Goal: Transaction & Acquisition: Purchase product/service

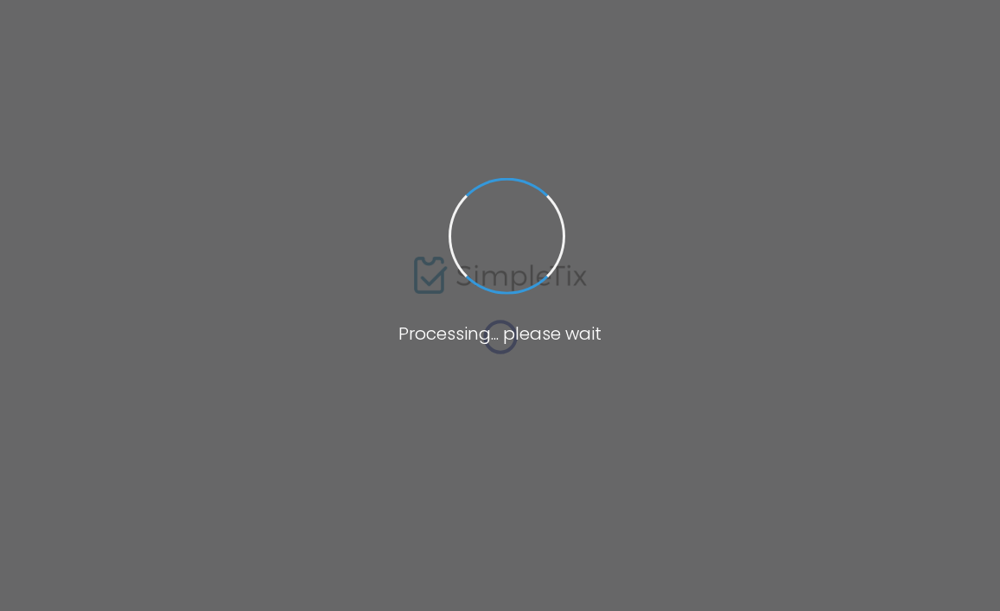
type input "Temple [PERSON_NAME]"
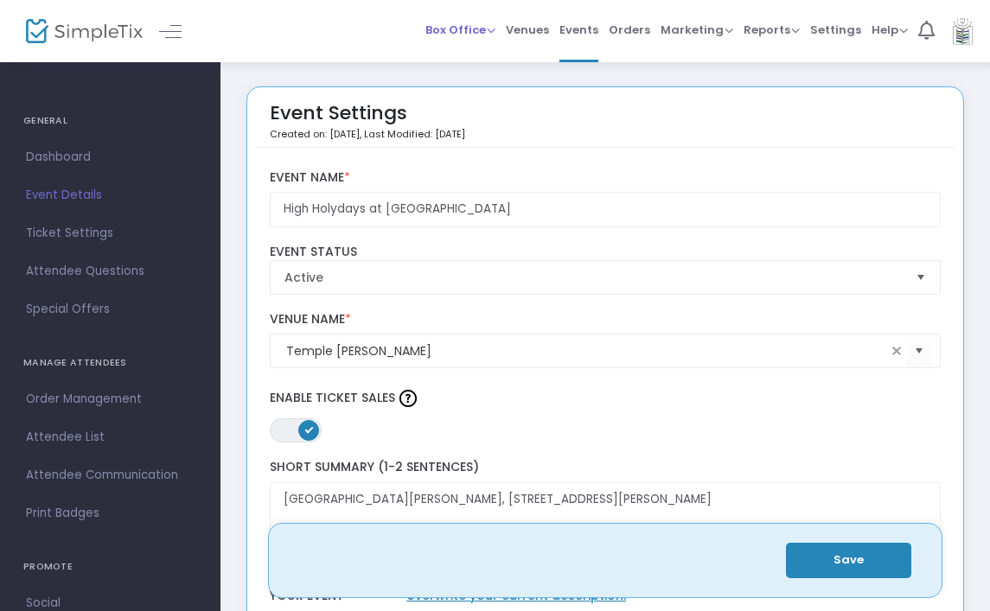
click at [479, 35] on span "Box Office" at bounding box center [460, 30] width 70 height 16
click at [479, 55] on li "Sell Tickets" at bounding box center [487, 58] width 124 height 34
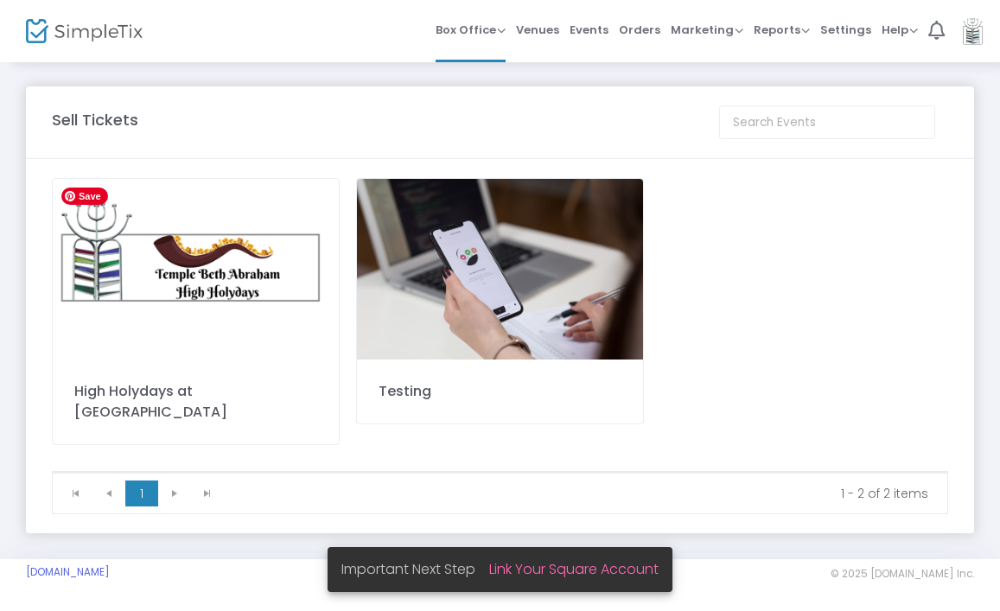
click at [176, 251] on img at bounding box center [196, 269] width 286 height 181
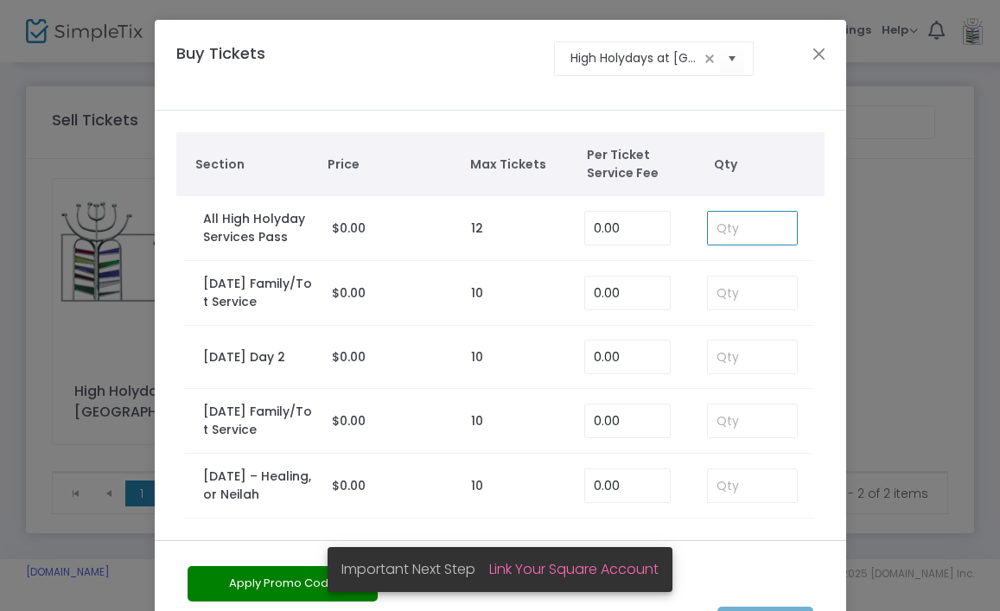
click at [723, 220] on input at bounding box center [753, 228] width 90 height 33
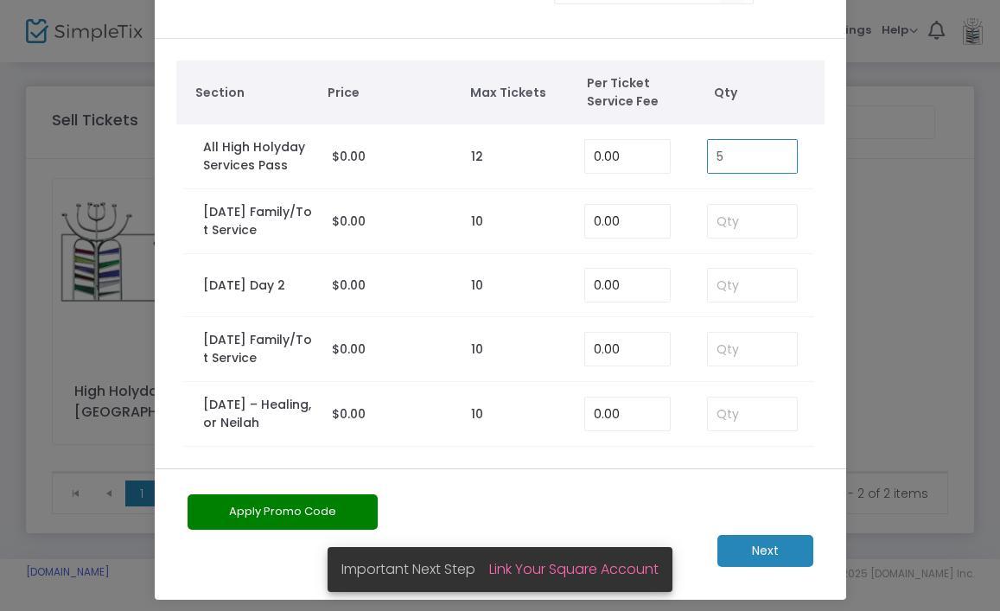
scroll to position [81, 0]
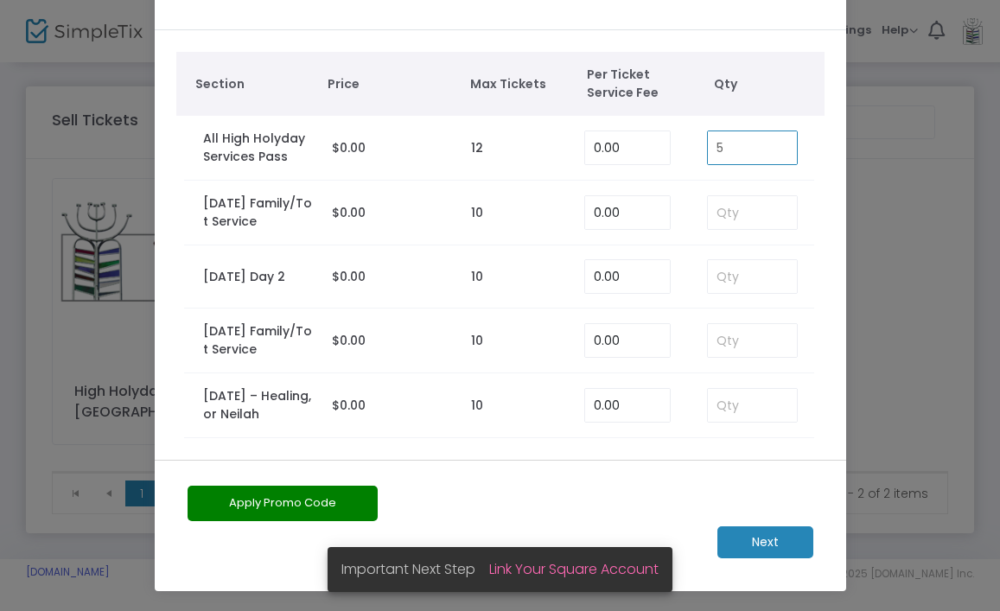
type input "5"
click at [774, 532] on m-button "Next" at bounding box center [765, 542] width 96 height 32
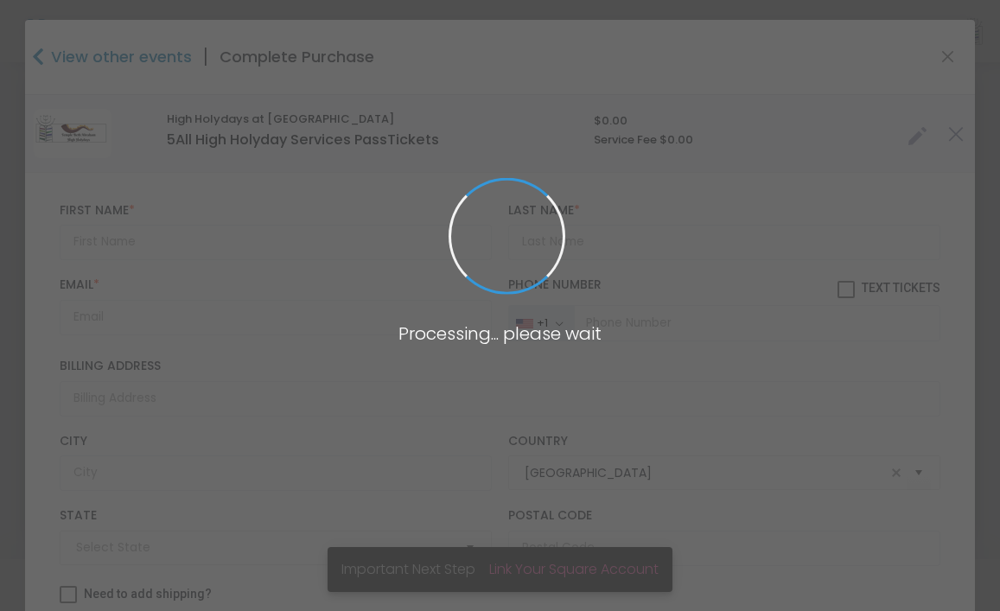
type input "[US_STATE]"
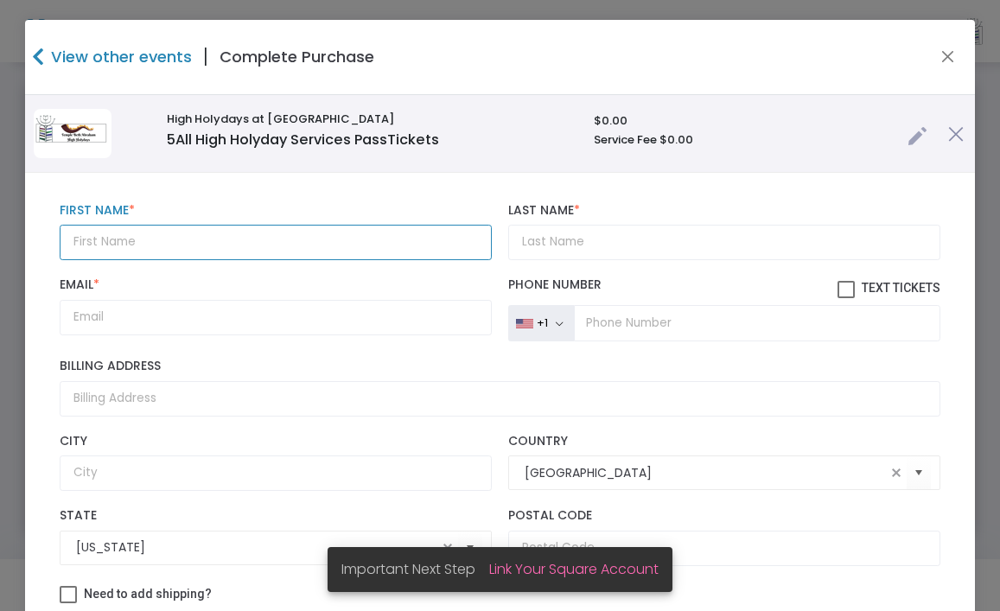
click at [213, 241] on input "text" at bounding box center [276, 242] width 432 height 35
type input "[PERSON_NAME]"
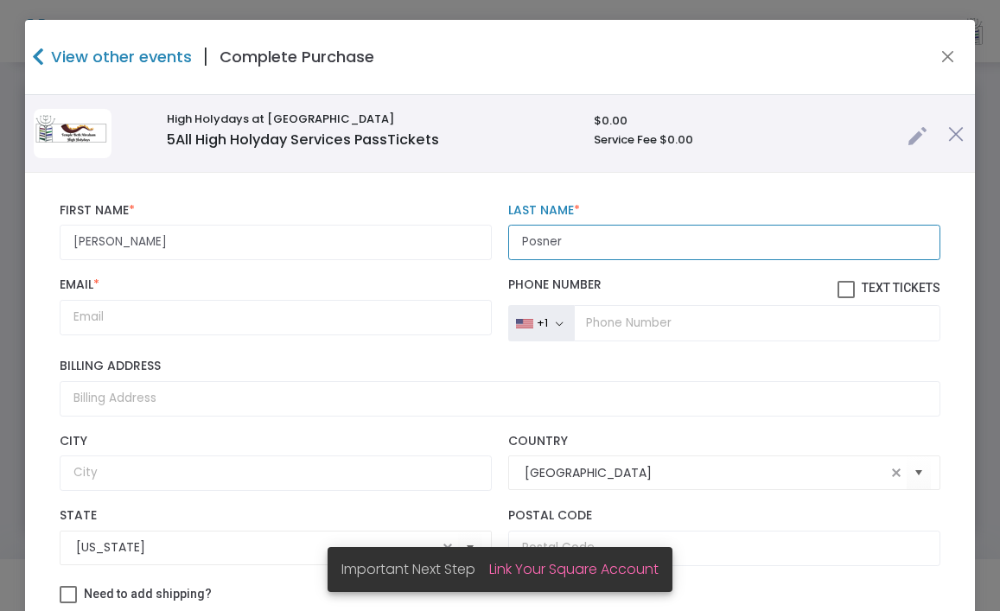
type input "Posner"
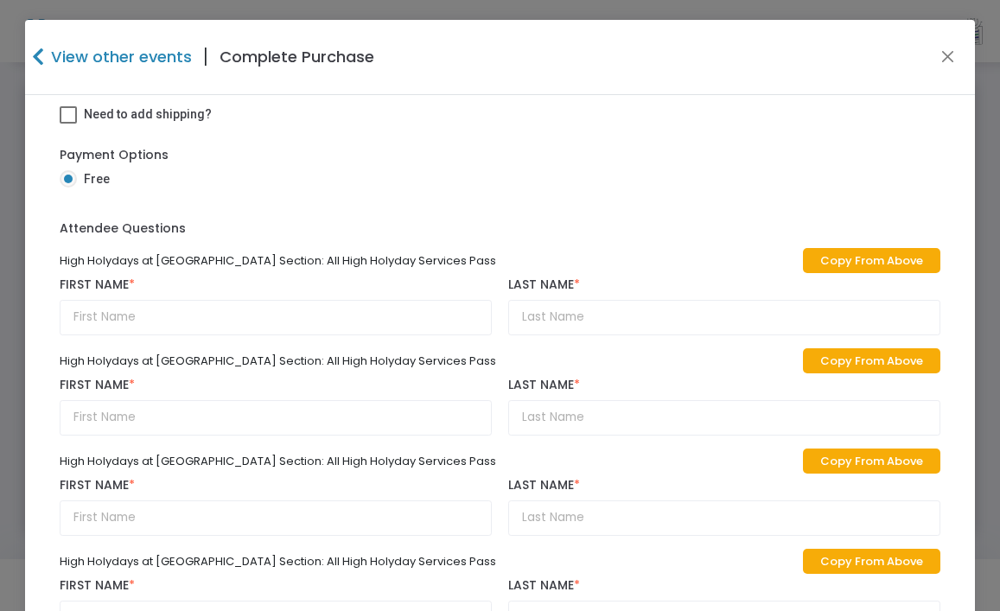
scroll to position [495, 0]
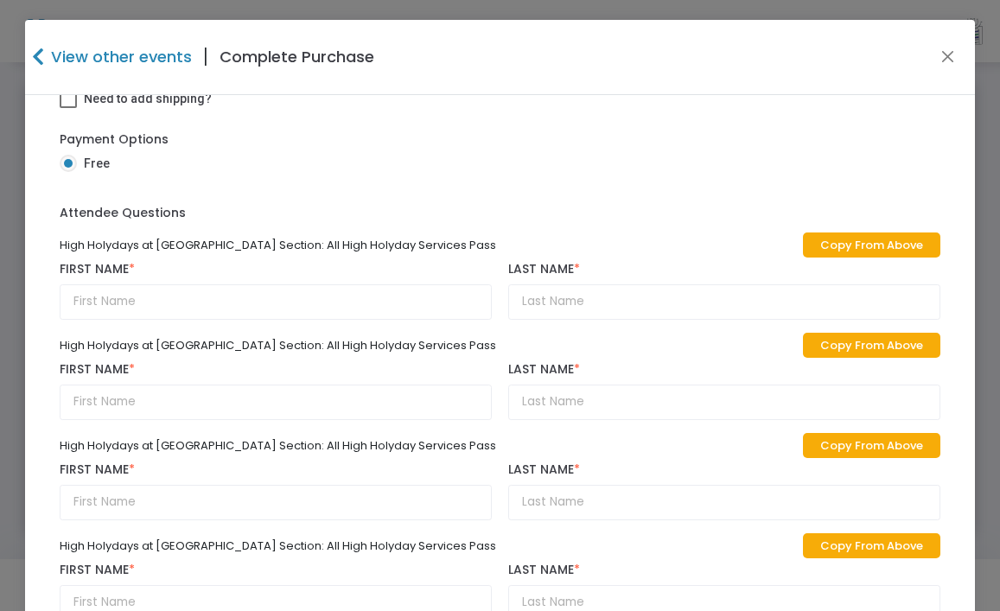
type input "[EMAIL_ADDRESS][DOMAIN_NAME]"
click at [892, 241] on link "Copy From Above" at bounding box center [871, 244] width 137 height 25
type input "[PERSON_NAME]"
type input "Posner"
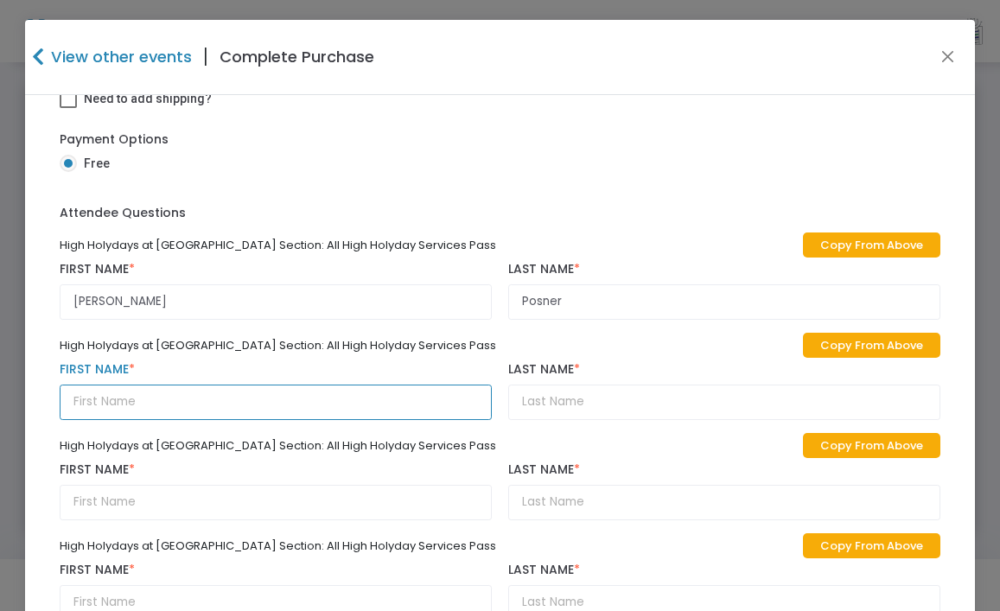
click at [201, 407] on input "text" at bounding box center [276, 402] width 432 height 35
type input "[PERSON_NAME]"
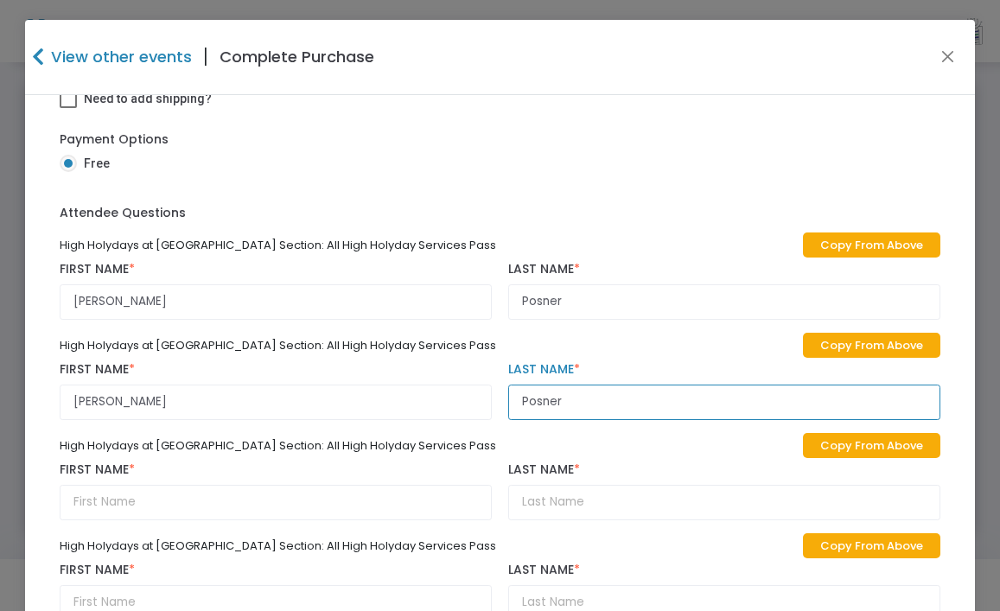
type input "Posner"
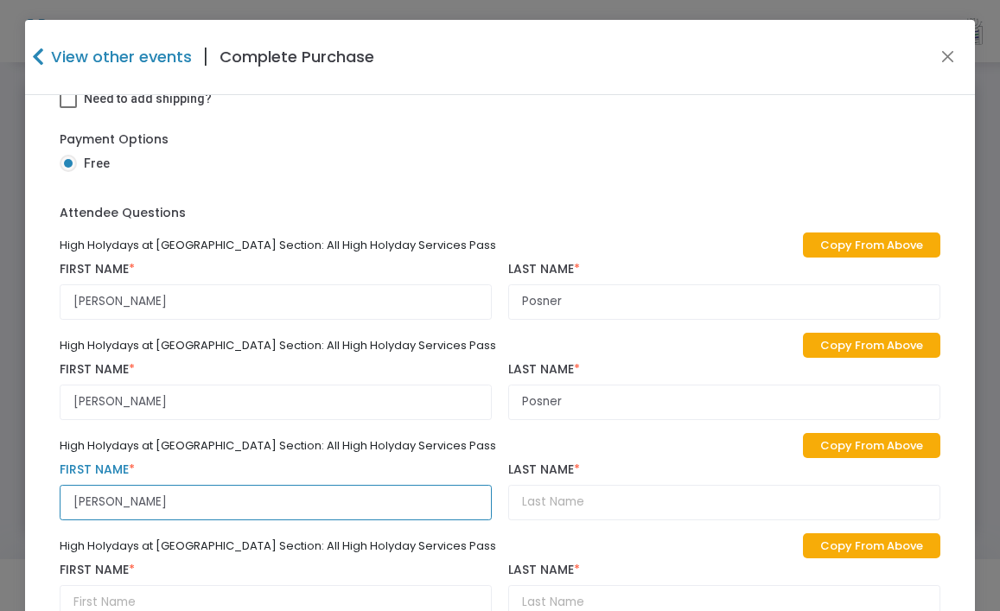
type input "[PERSON_NAME]"
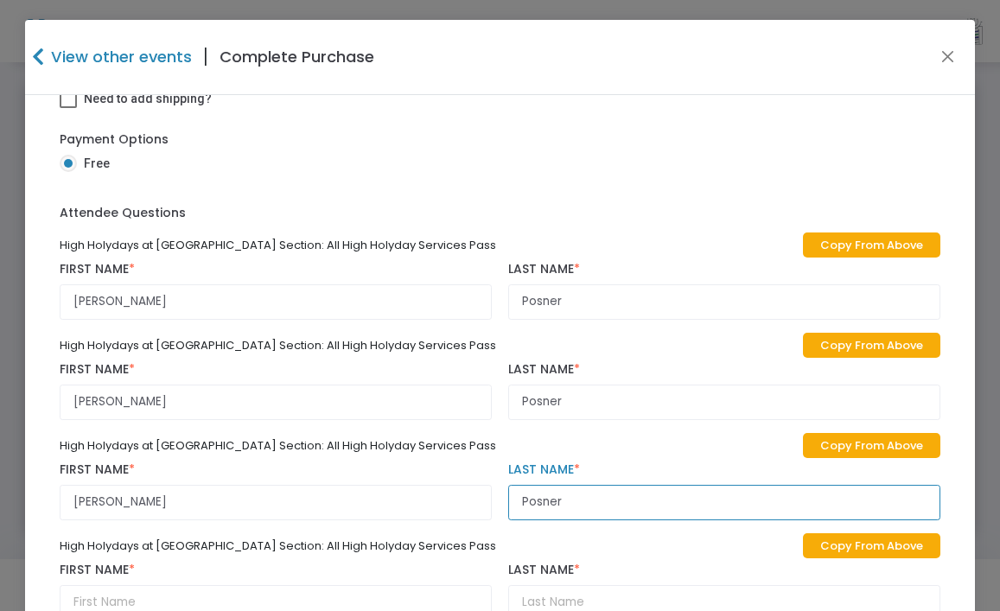
type input "Posner"
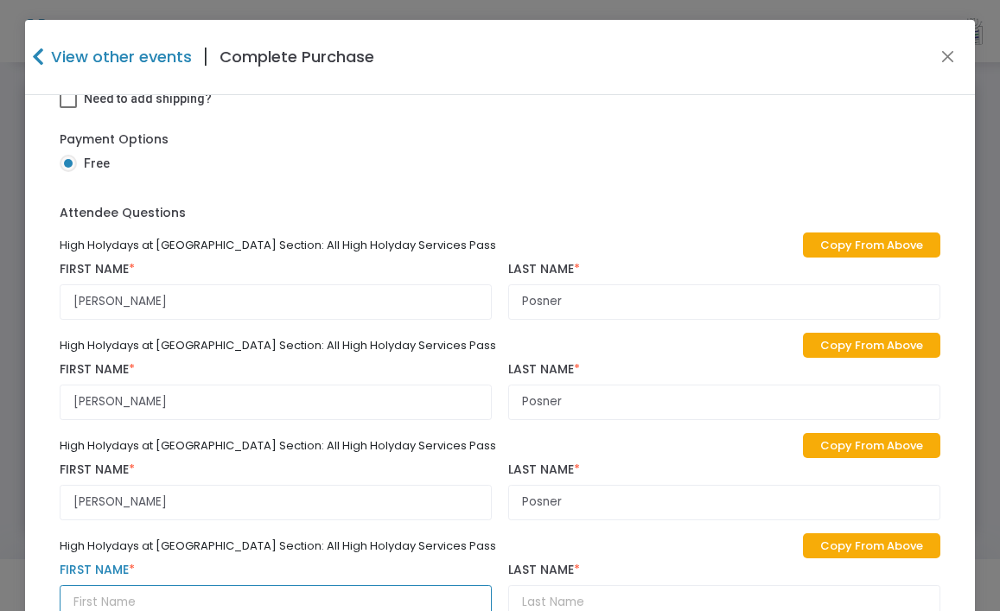
scroll to position [10, 0]
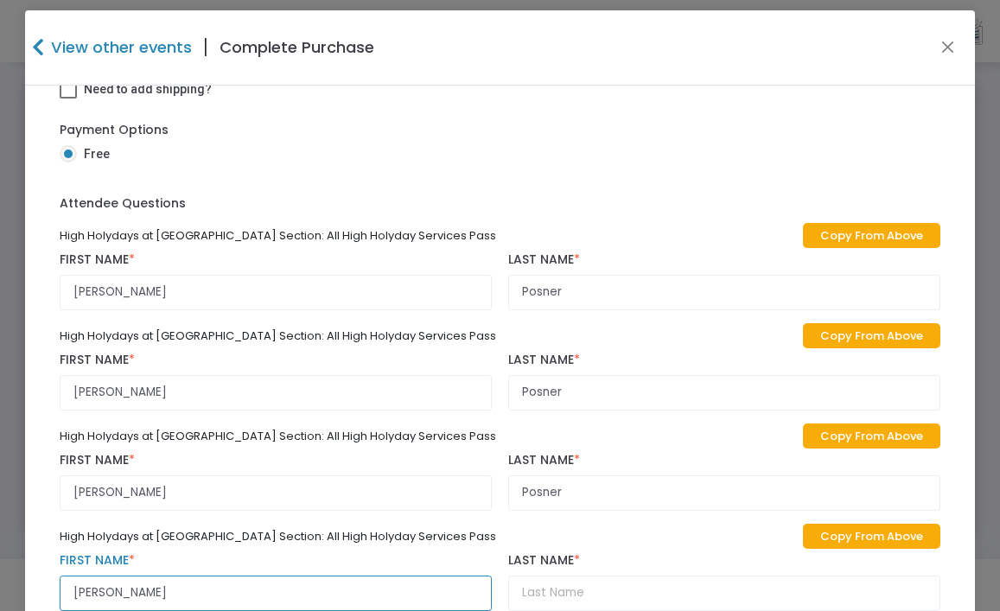
type input "[PERSON_NAME]"
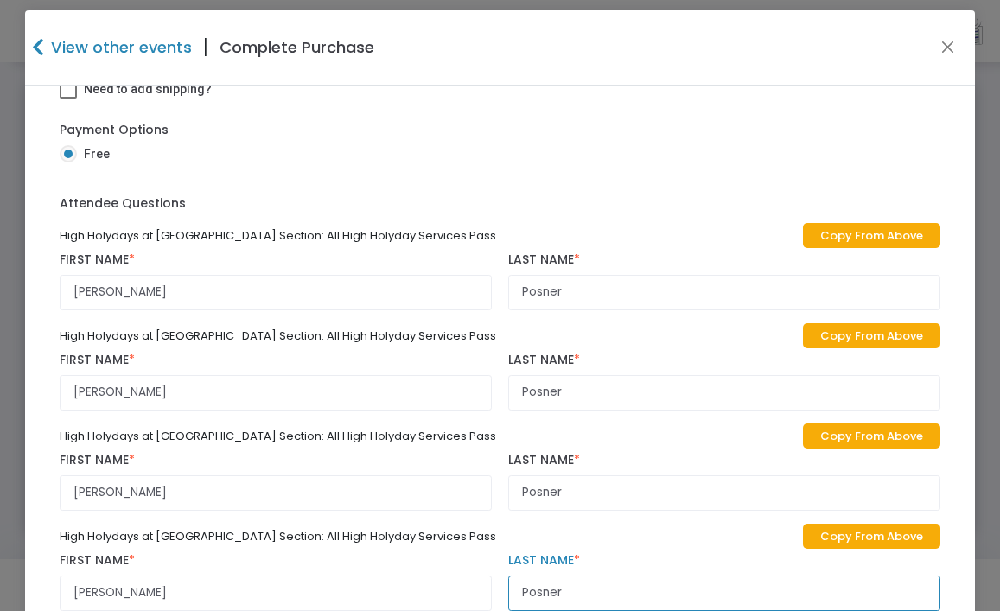
type input "Posner"
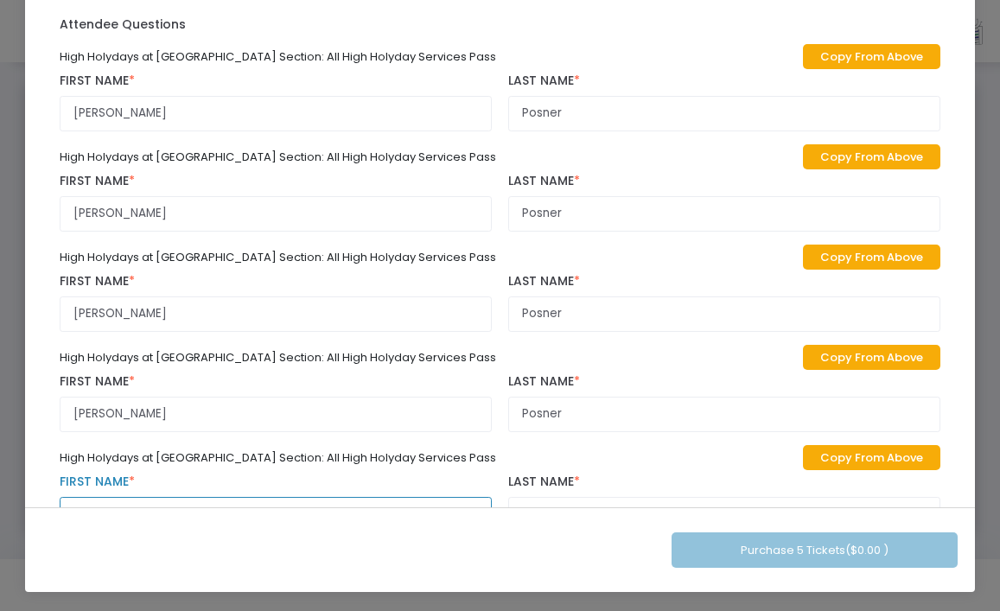
scroll to position [520, 0]
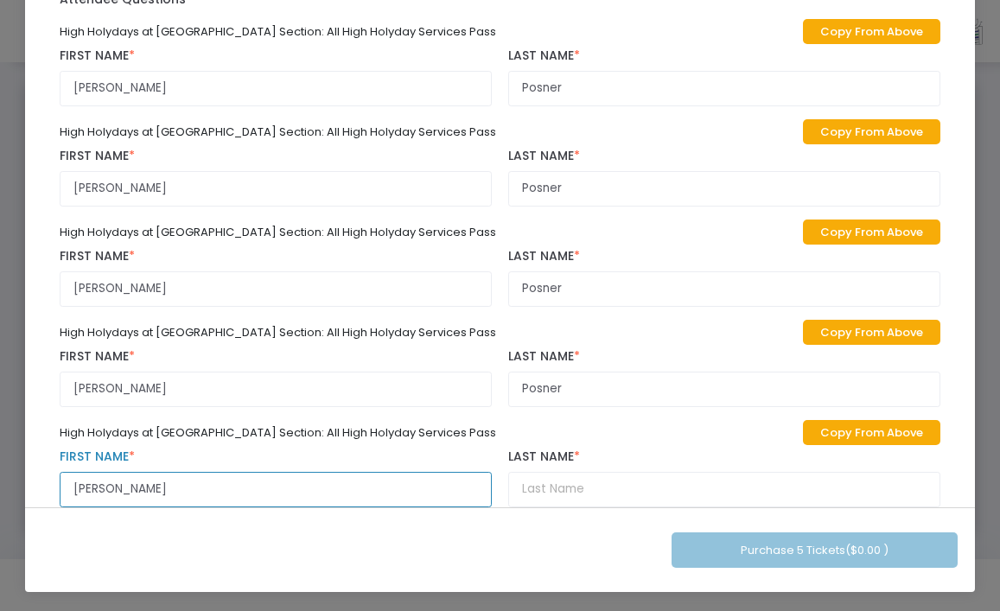
type input "[PERSON_NAME]"
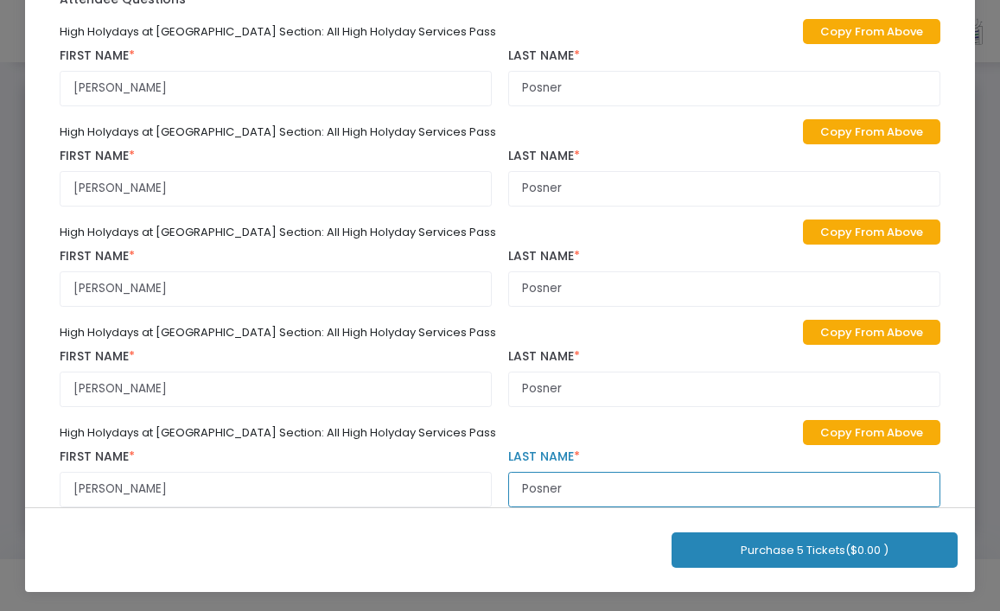
type input "Posner"
click at [793, 551] on button "Purchase 5 Tickets ($0.00 )" at bounding box center [815, 549] width 286 height 35
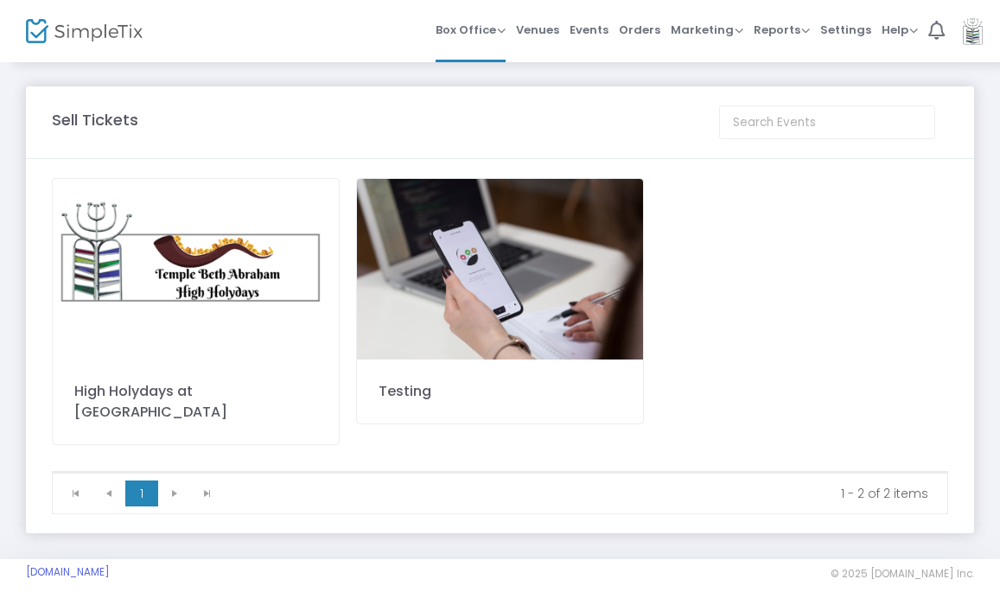
click at [156, 289] on img at bounding box center [196, 269] width 286 height 181
click at [0, 0] on span at bounding box center [0, 0] width 0 height 0
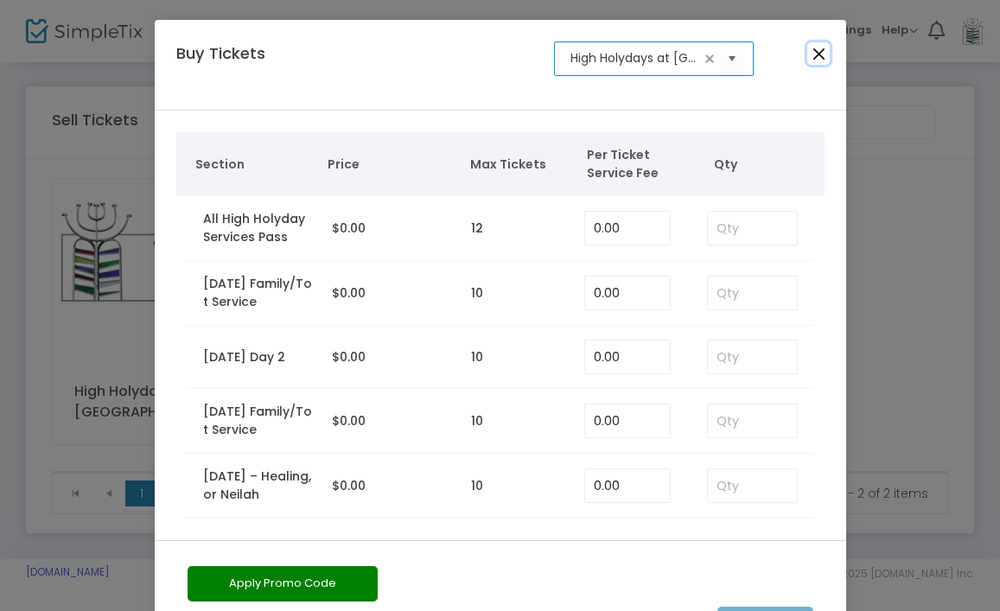
click at [812, 57] on button "Close" at bounding box center [818, 53] width 22 height 22
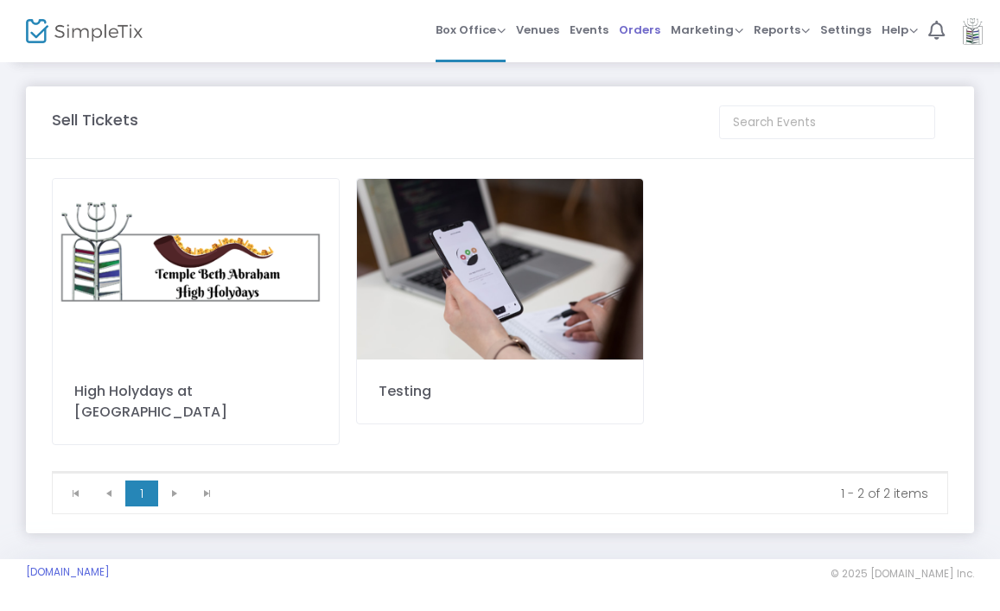
click at [640, 35] on span "Orders" at bounding box center [639, 30] width 41 height 44
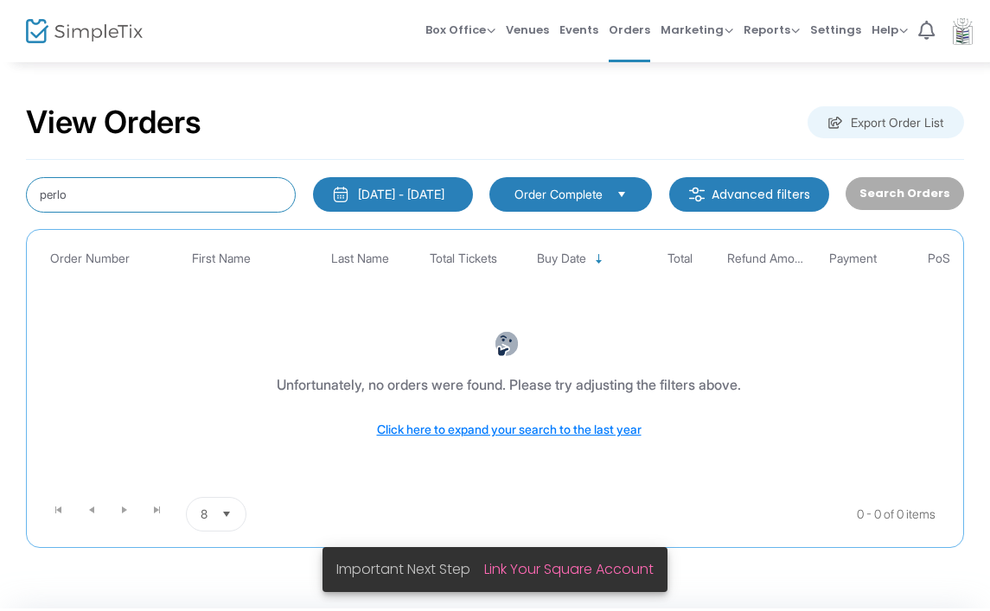
drag, startPoint x: 105, startPoint y: 201, endPoint x: -31, endPoint y: 161, distance: 141.4
click at [0, 161] on html "Processing... please wait Box Office Sell Tickets Bookings Sell Season Pass Ven…" at bounding box center [495, 305] width 990 height 611
type input "[PERSON_NAME]"
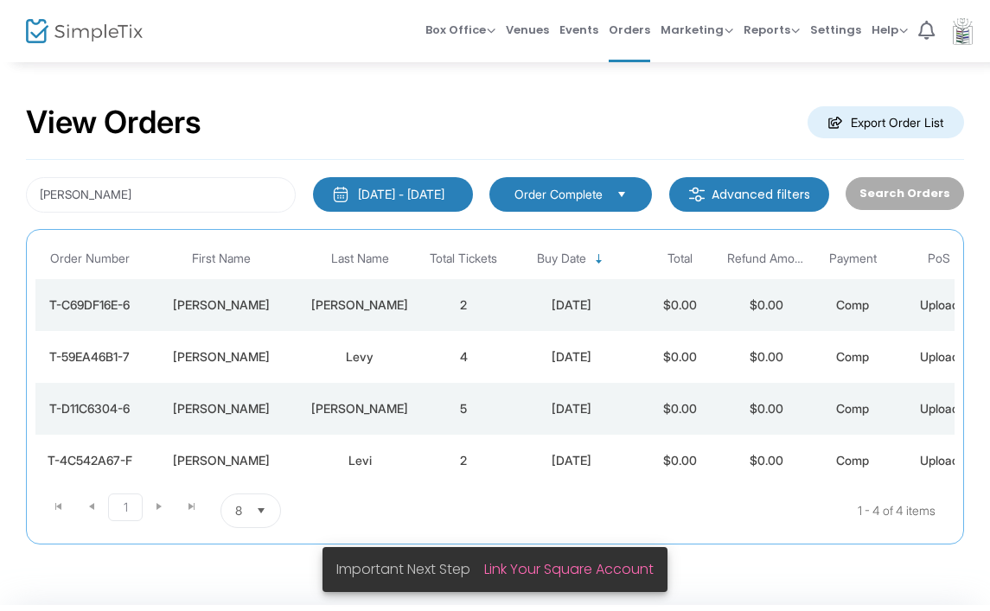
click at [292, 410] on div "[PERSON_NAME]" at bounding box center [221, 408] width 147 height 17
